Goal: Transaction & Acquisition: Purchase product/service

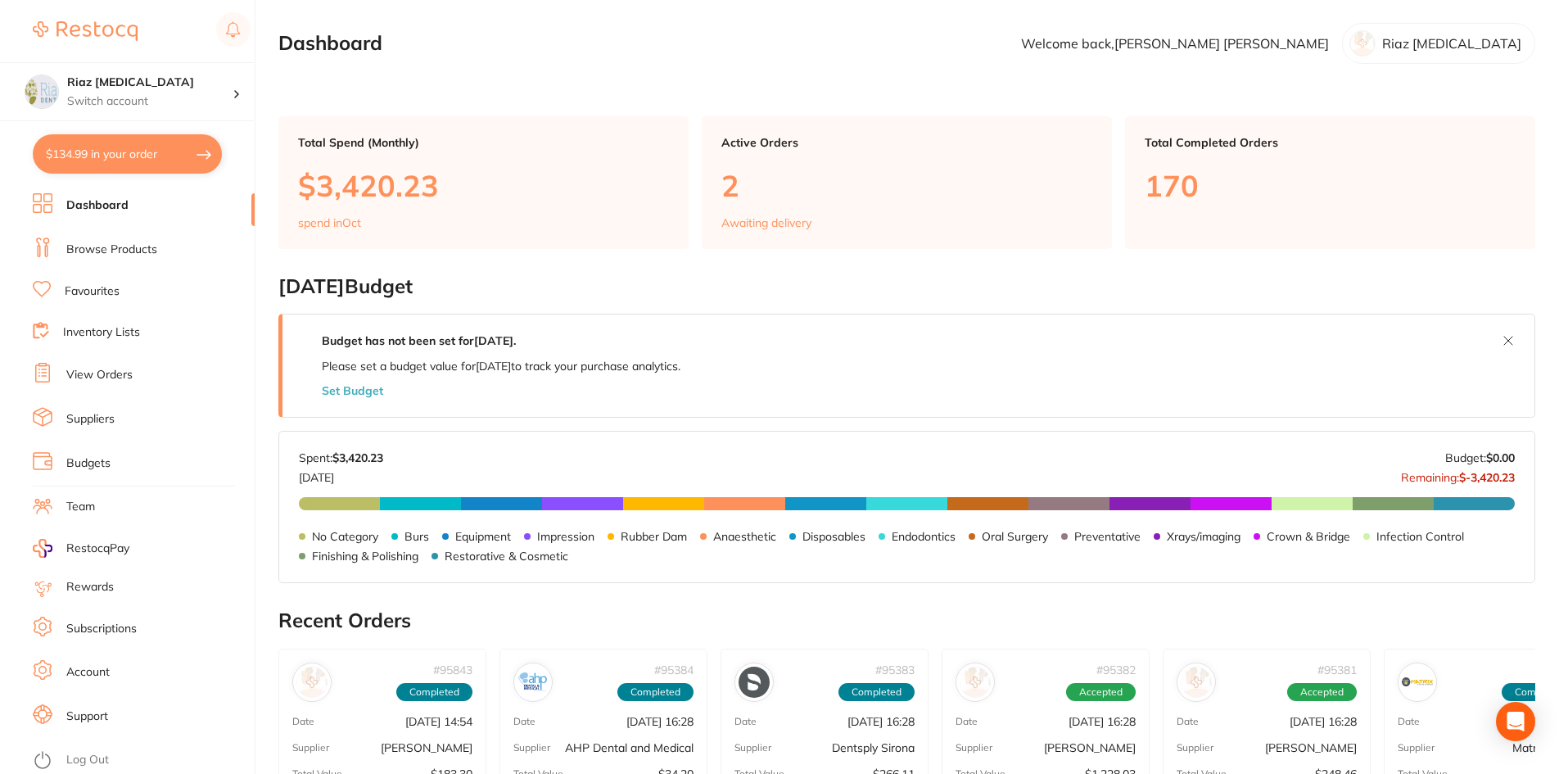
click at [91, 263] on ul "Dashboard Browse Products Favourites Inventory Lists View Orders Suppliers Budg…" at bounding box center [143, 483] width 222 height 580
click at [93, 246] on link "Browse Products" at bounding box center [111, 249] width 91 height 16
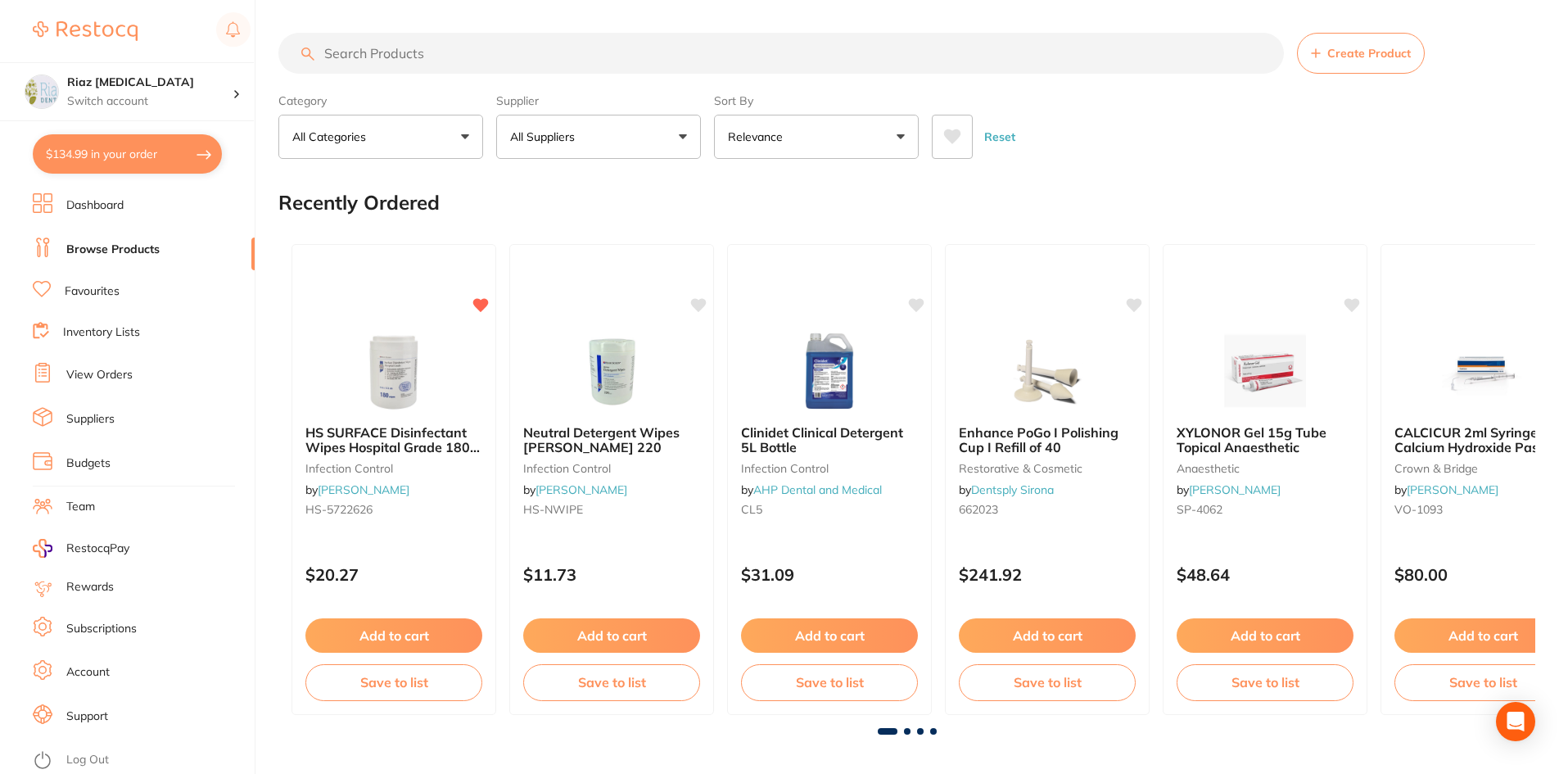
click at [390, 52] on input "search" at bounding box center [781, 53] width 1006 height 41
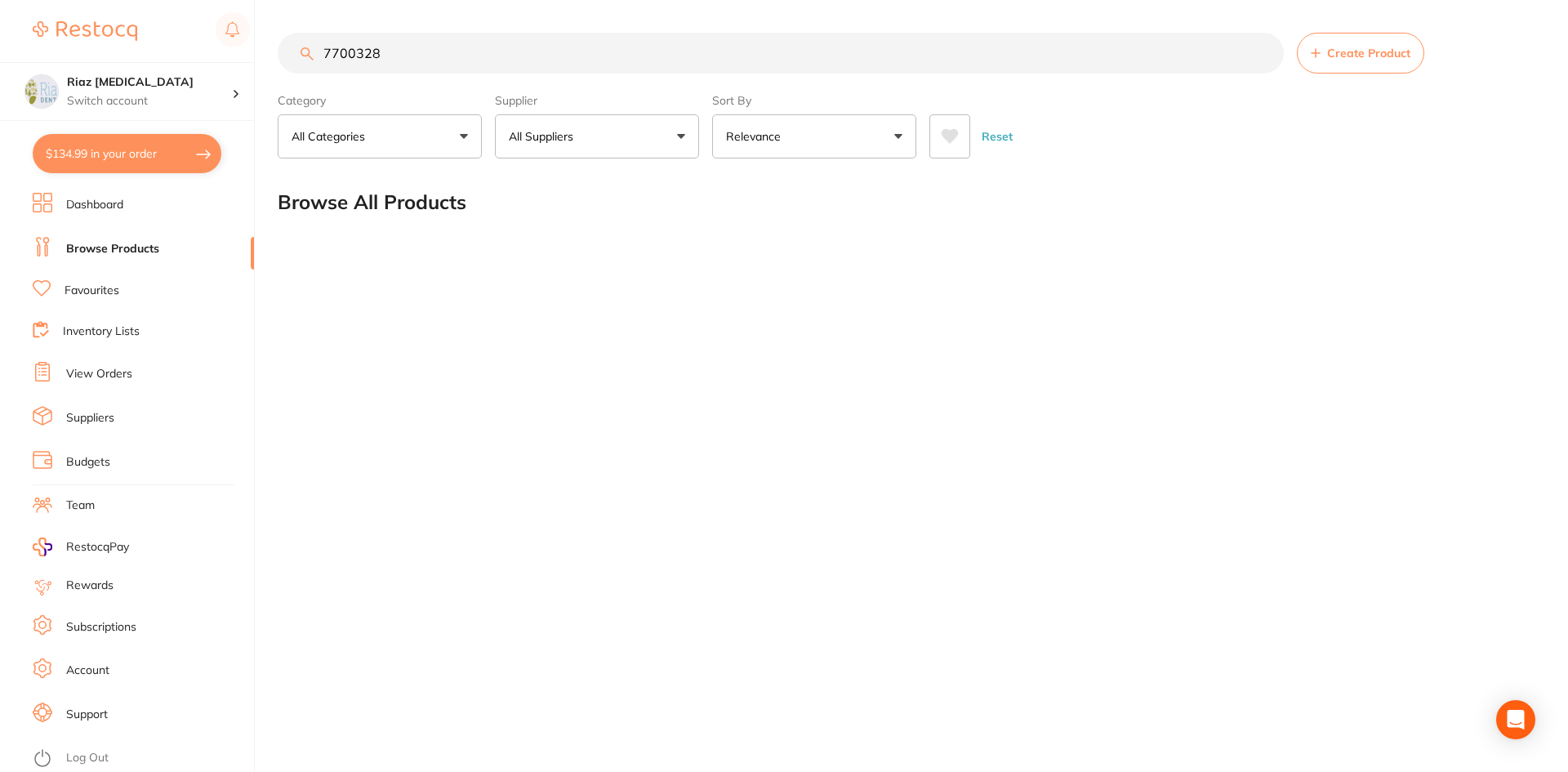
drag, startPoint x: 383, startPoint y: 57, endPoint x: 184, endPoint y: 59, distance: 199.0
click at [184, 59] on div "$134.99 Riaz [MEDICAL_DATA] Switch account Riaz [MEDICAL_DATA] $134.99 in your …" at bounding box center [784, 386] width 1568 height 772
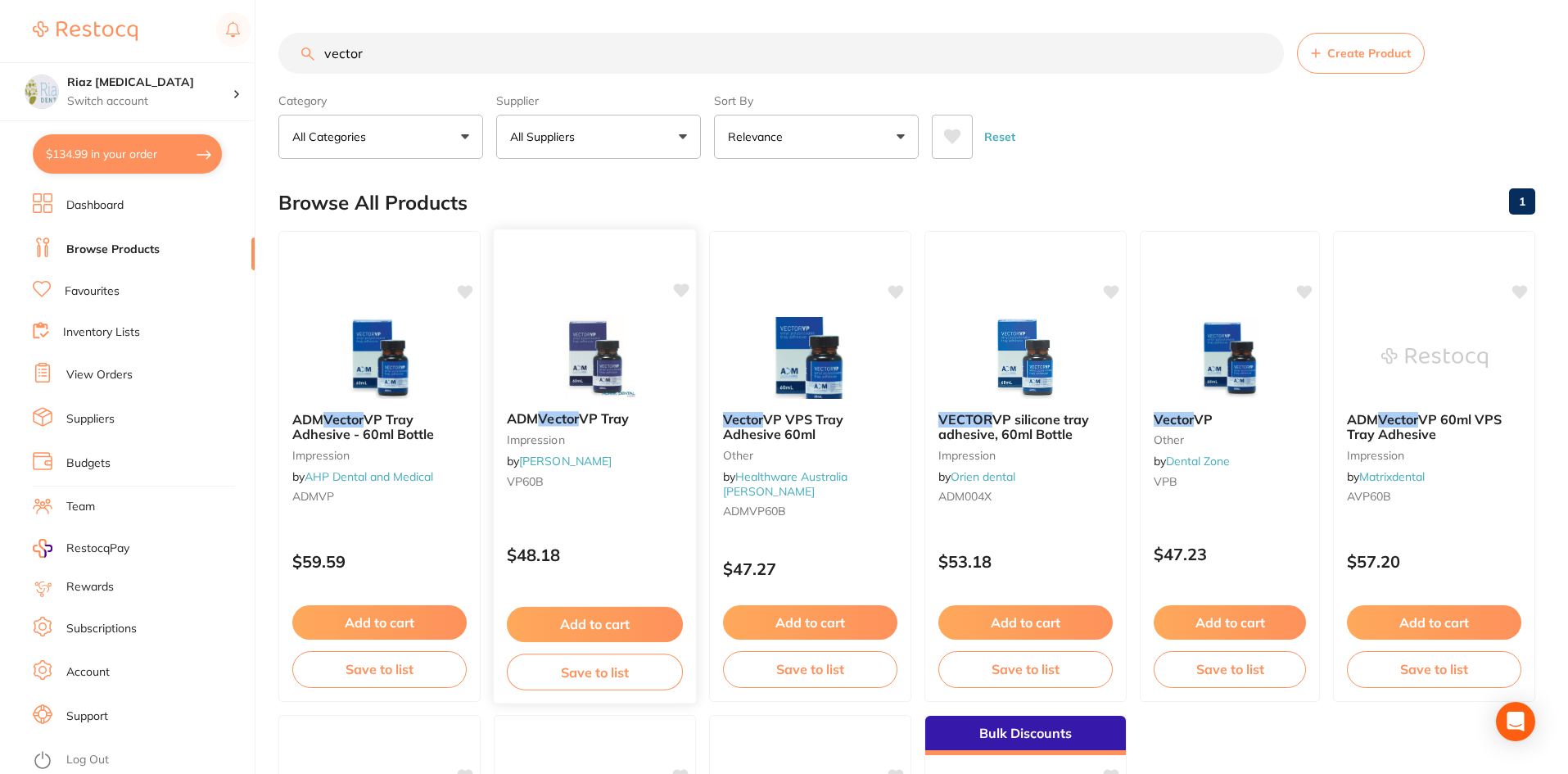
type input "vector"
click at [603, 620] on button "Add to cart" at bounding box center [594, 624] width 176 height 35
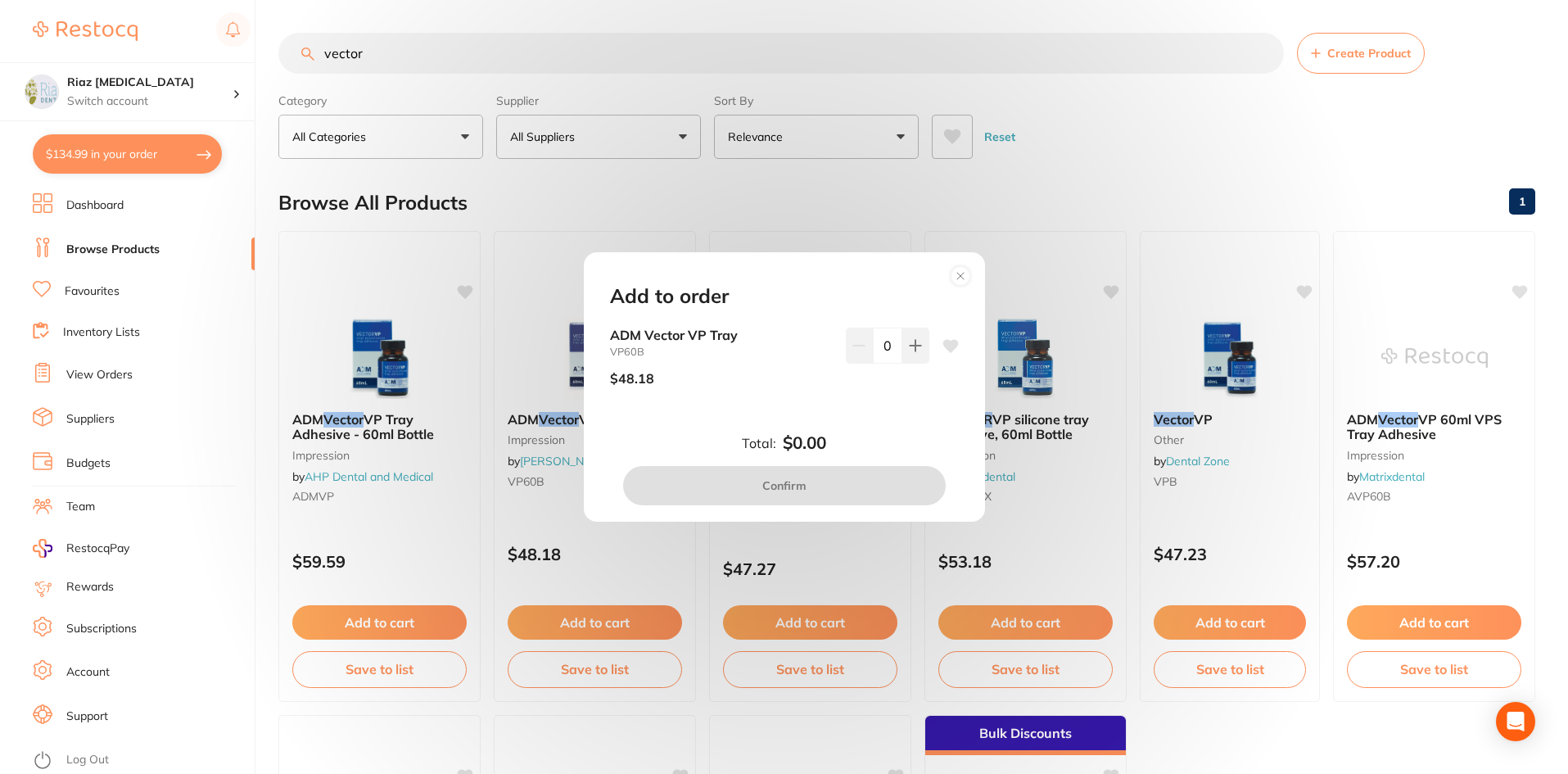
drag, startPoint x: 911, startPoint y: 348, endPoint x: 890, endPoint y: 447, distance: 101.2
click at [912, 349] on icon at bounding box center [914, 345] width 10 height 10
type input "1"
click at [845, 491] on button "Confirm" at bounding box center [784, 486] width 323 height 40
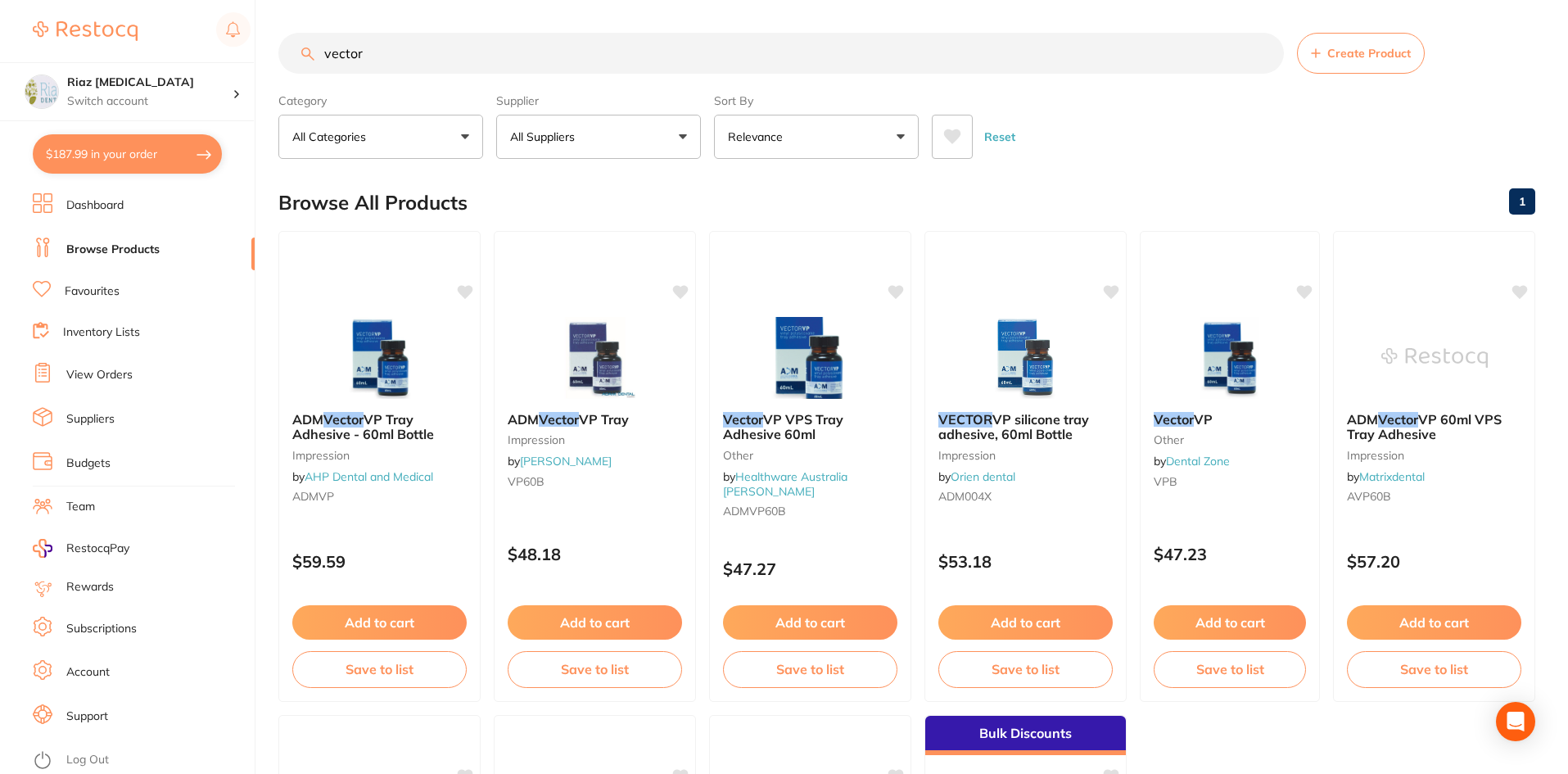
click at [158, 149] on button "$187.99 in your order" at bounding box center [127, 154] width 189 height 40
checkbox input "true"
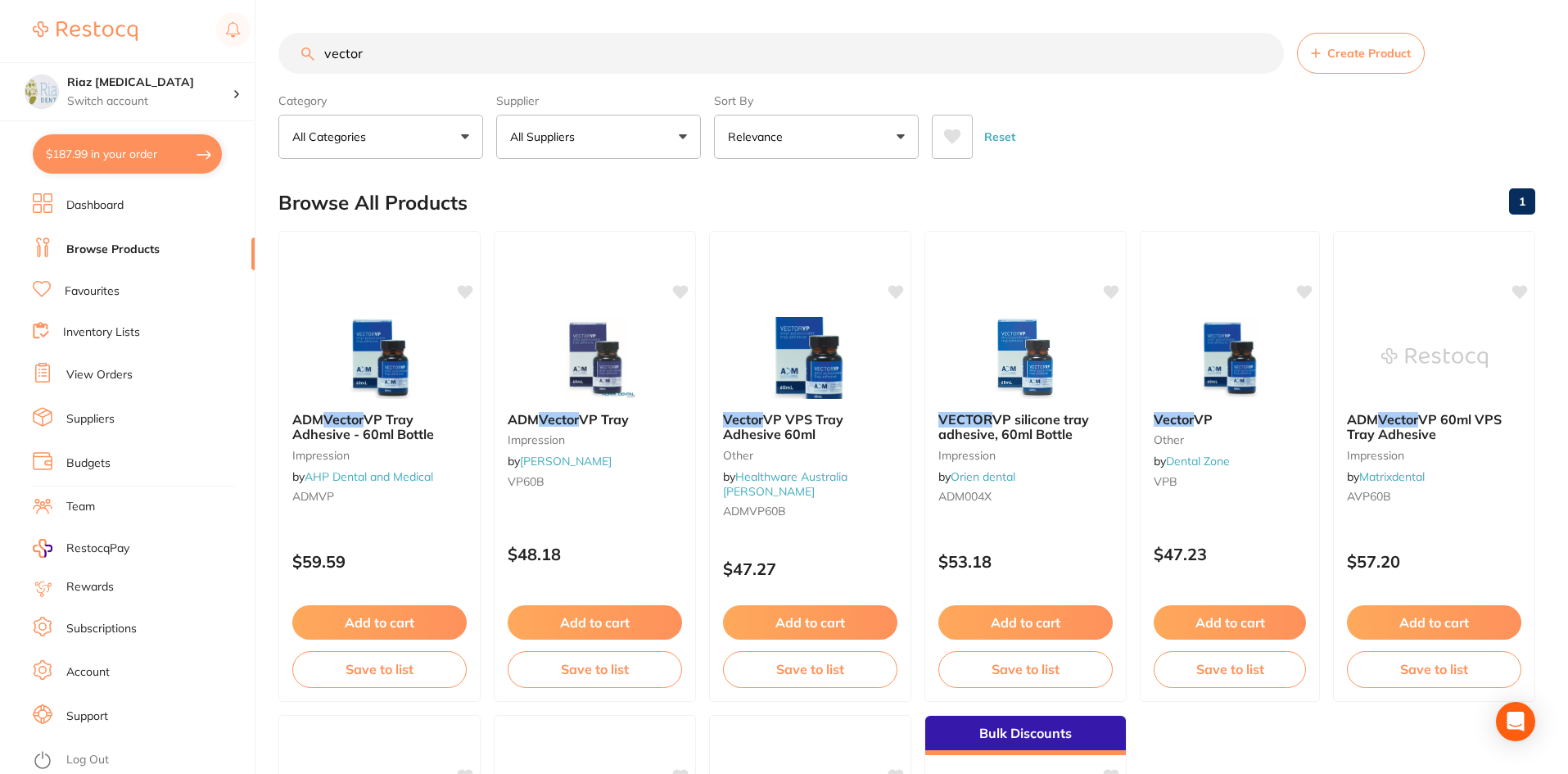
checkbox input "true"
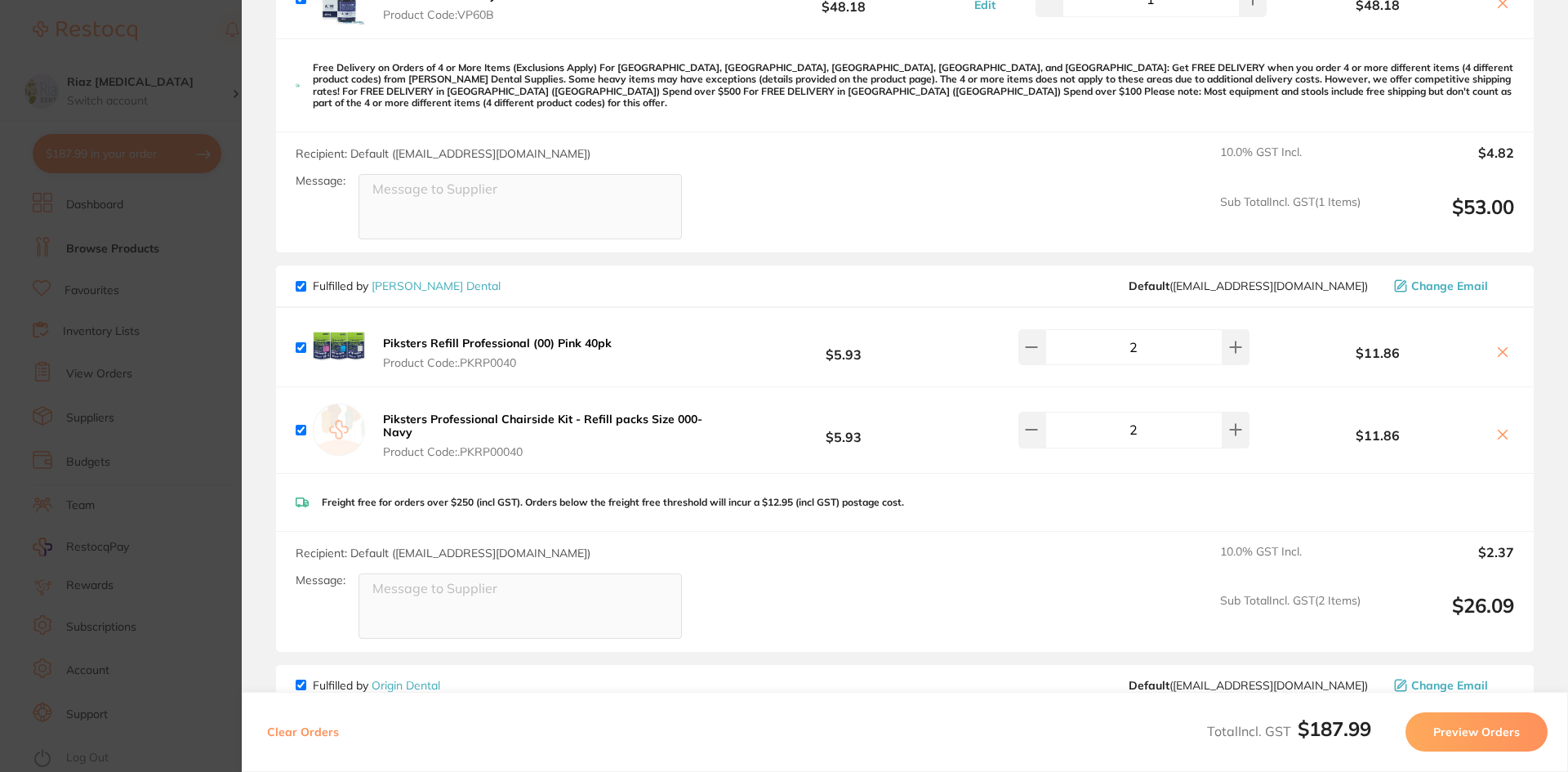
scroll to position [245, 0]
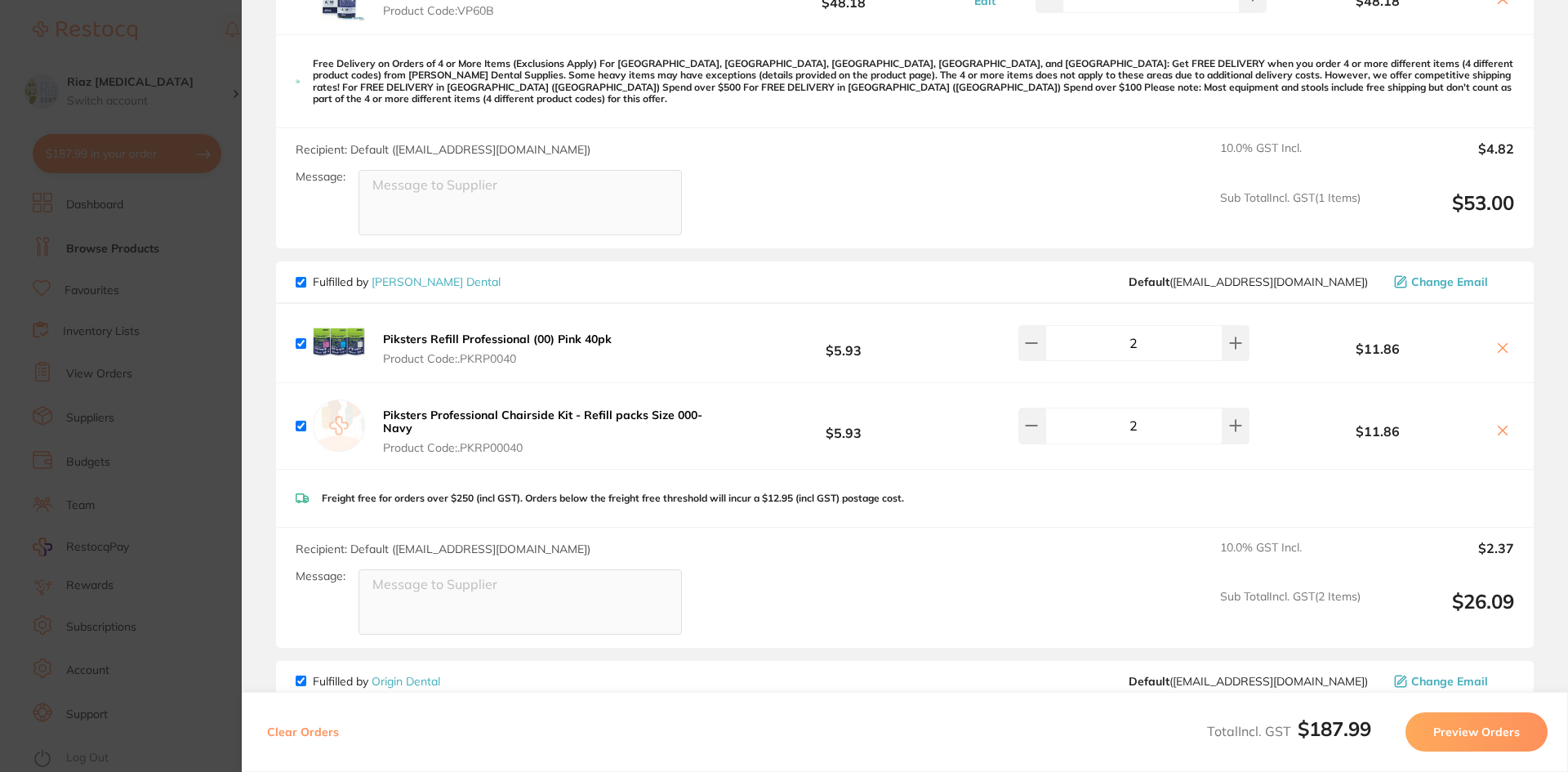
click at [184, 467] on section "Update RRP Set your pre negotiated price for this item. Item Agreed RRP (excl. …" at bounding box center [784, 386] width 1568 height 772
